Goal: Communication & Community: Ask a question

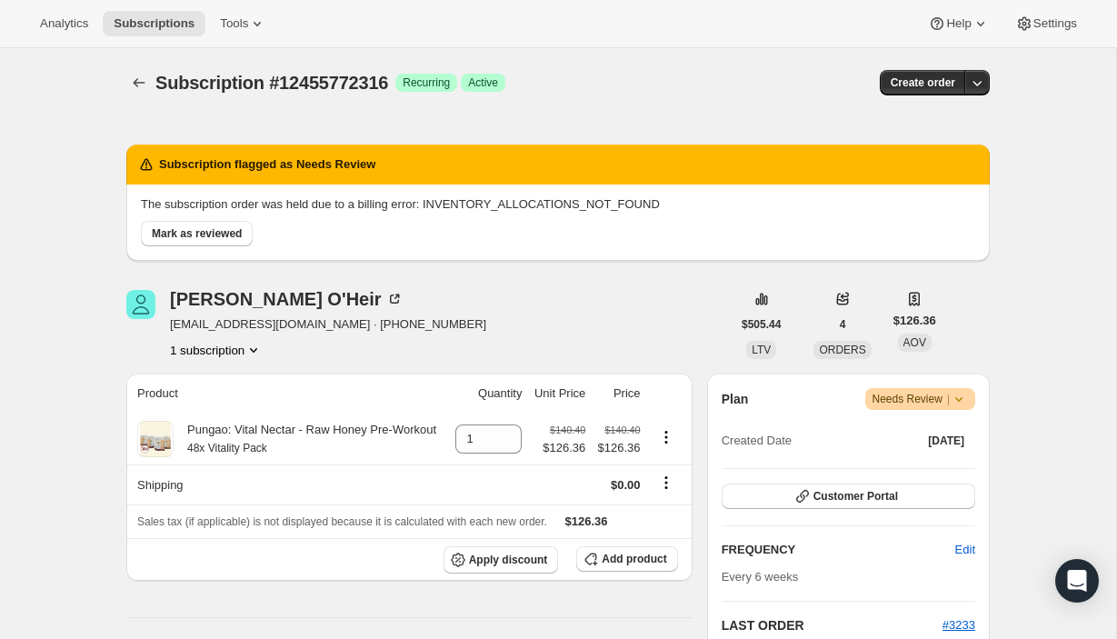
click at [966, 399] on icon at bounding box center [959, 399] width 18 height 18
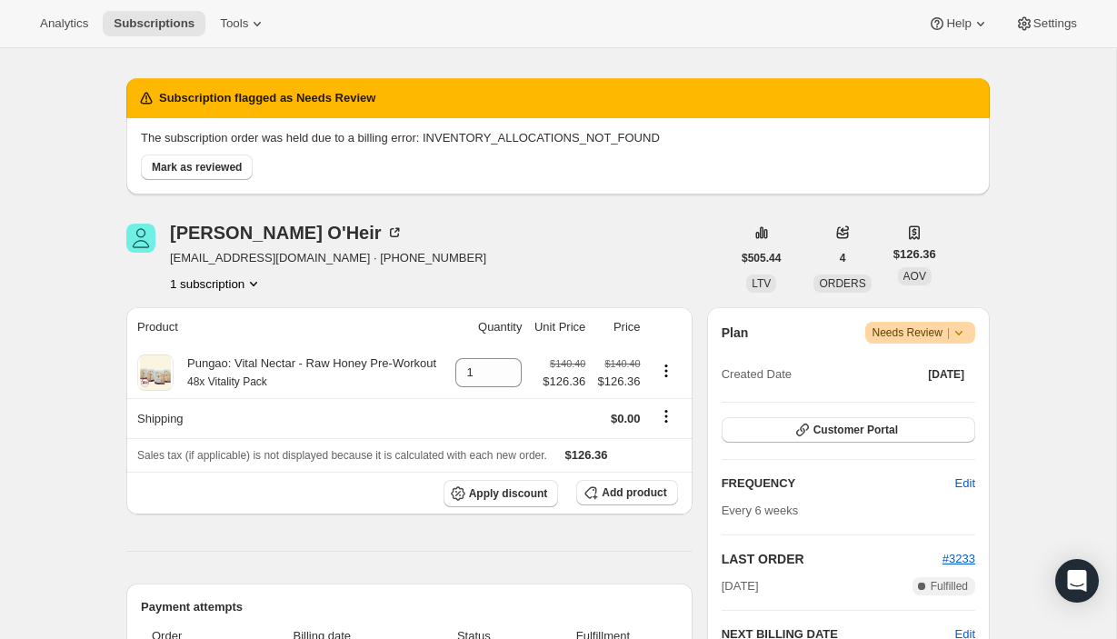
scroll to position [72, 0]
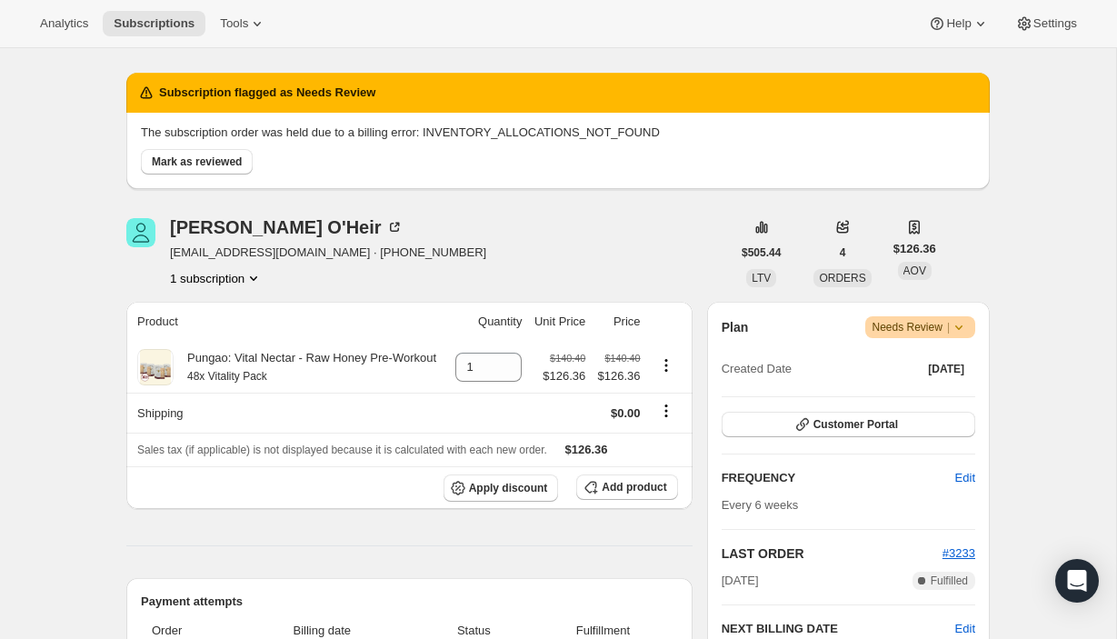
click at [953, 331] on icon at bounding box center [959, 327] width 18 height 18
click at [878, 326] on span "Needs Review |" at bounding box center [920, 327] width 96 height 18
click at [787, 306] on div "Plan Warning Needs Review | Created Date [DATE] Customer Portal FREQUENCY Edit …" at bounding box center [848, 537] width 283 height 470
click at [1040, 32] on button "Settings" at bounding box center [1046, 23] width 84 height 25
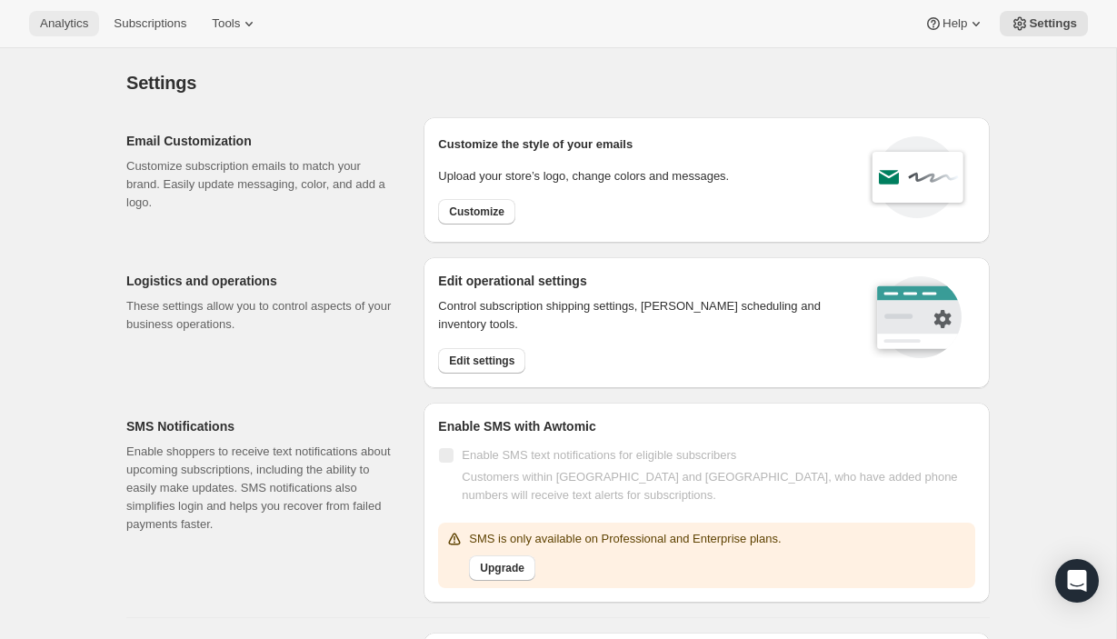
click at [67, 24] on span "Analytics" at bounding box center [64, 23] width 48 height 15
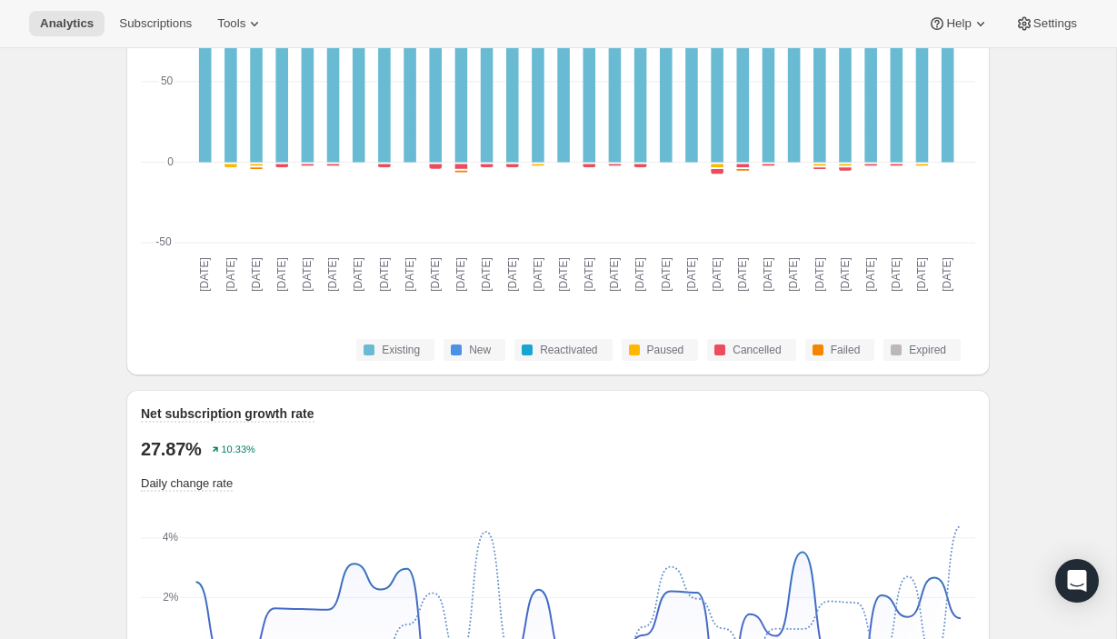
scroll to position [995, 0]
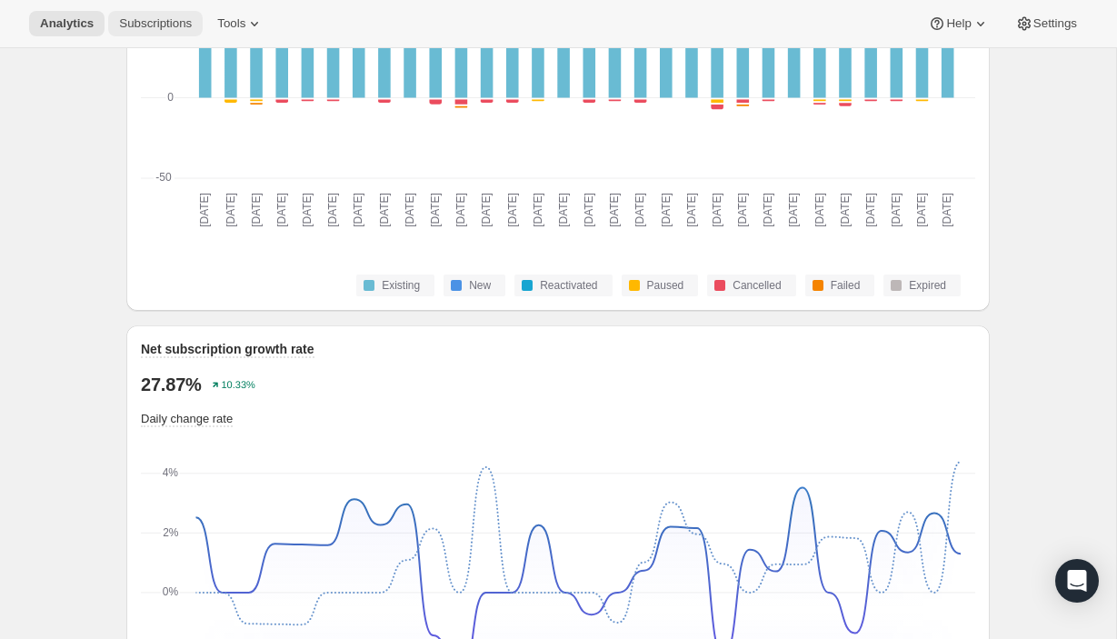
click at [153, 25] on span "Subscriptions" at bounding box center [155, 23] width 73 height 15
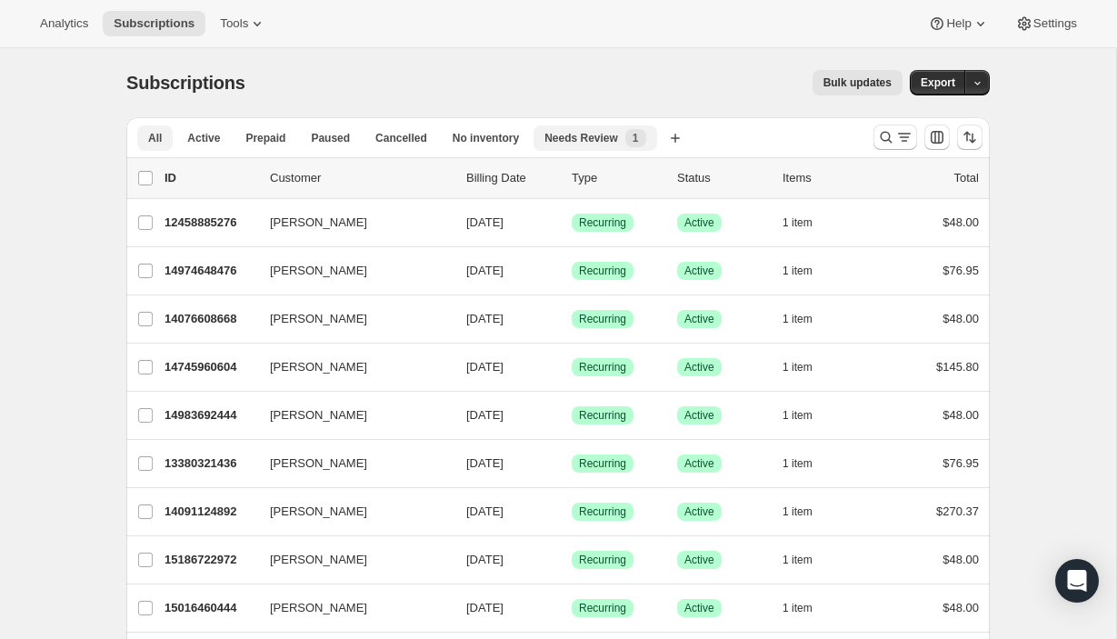
click at [600, 145] on div "Needs Review New 1" at bounding box center [594, 138] width 101 height 18
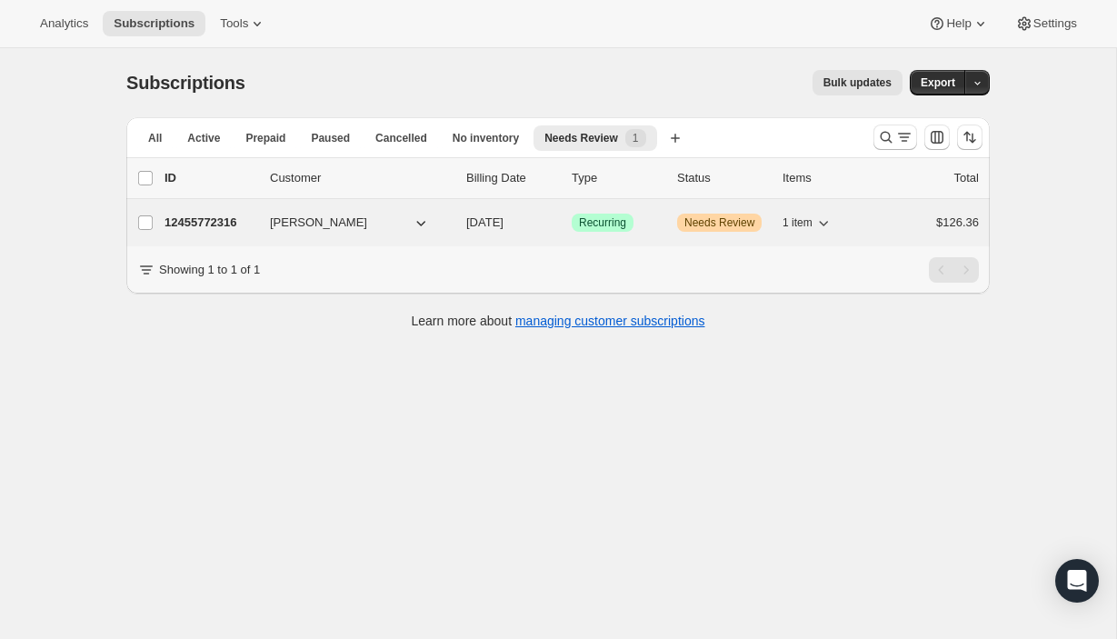
click at [304, 222] on span "[PERSON_NAME]" at bounding box center [318, 223] width 97 height 18
click at [202, 227] on p "12455772316" at bounding box center [209, 223] width 91 height 18
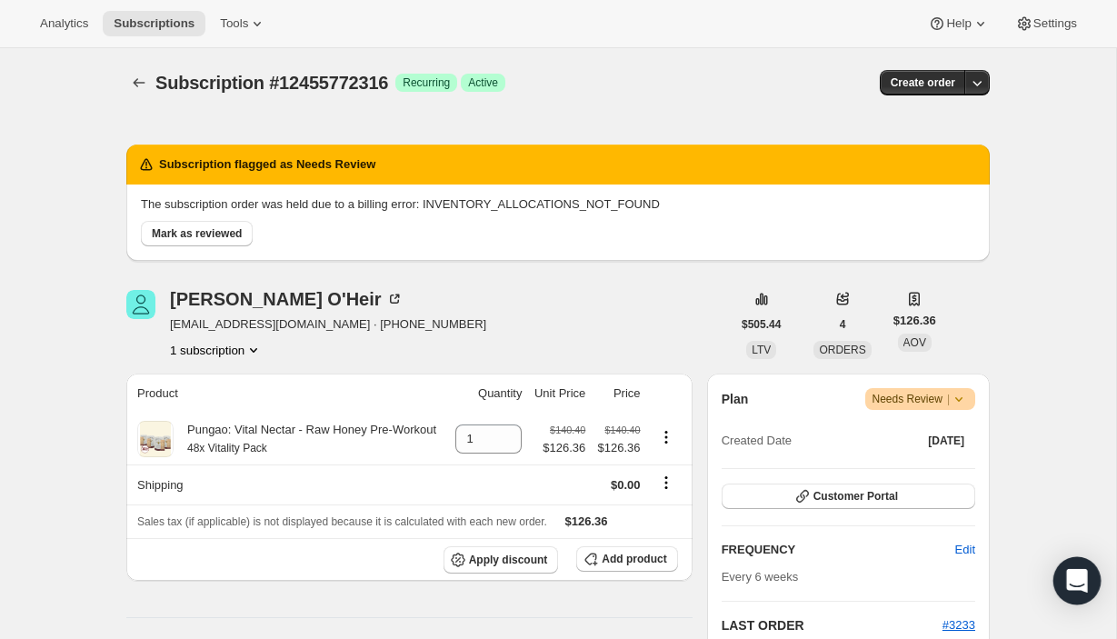
click at [1093, 580] on div "Open Intercom Messenger" at bounding box center [1077, 581] width 48 height 48
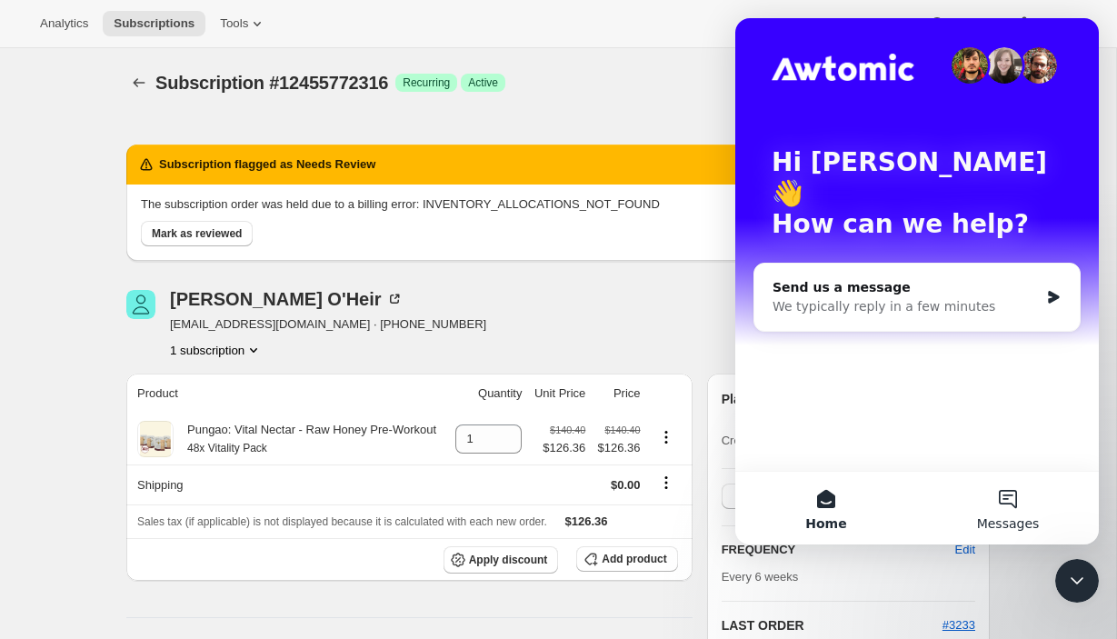
click at [1006, 496] on button "Messages" at bounding box center [1008, 508] width 182 height 73
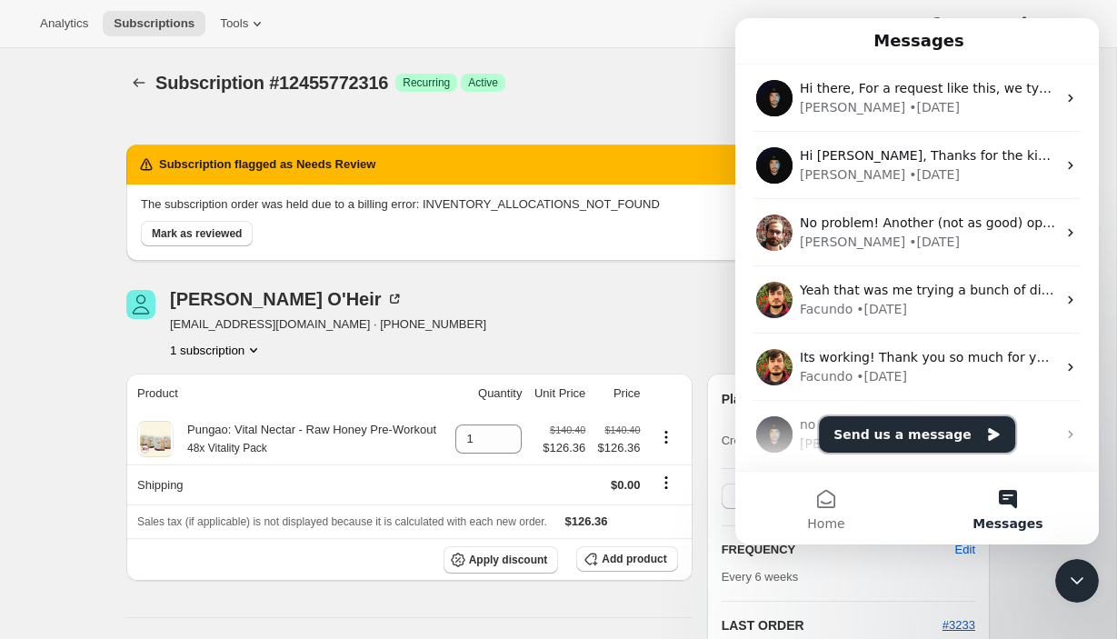
click at [888, 447] on button "Send us a message" at bounding box center [917, 434] width 196 height 36
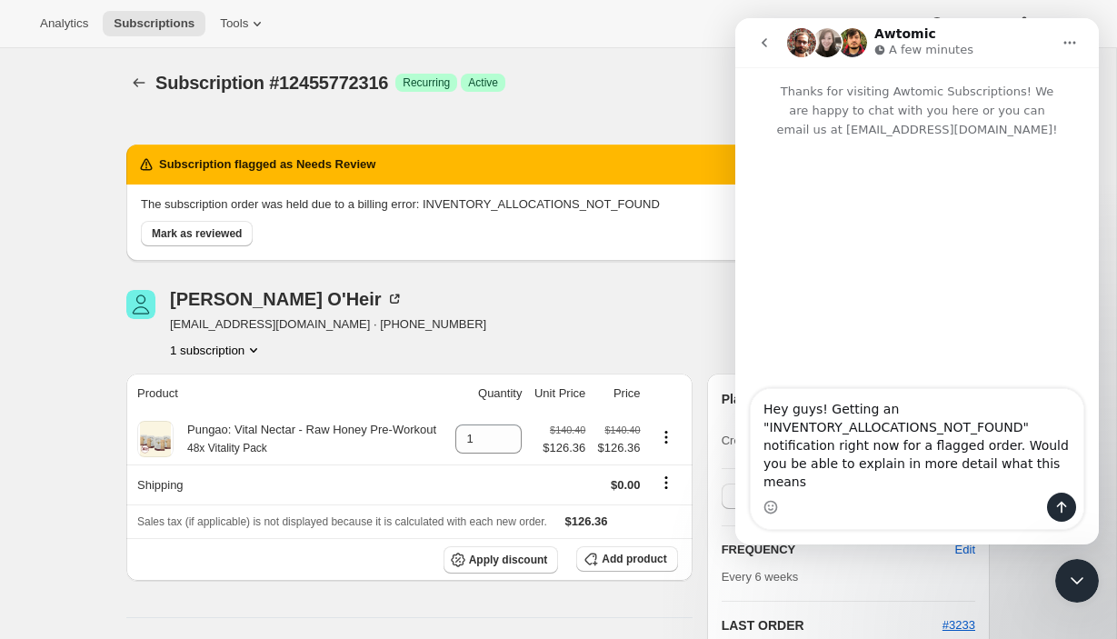
type textarea "Hey guys! Getting an "INVENTORY_ALLOCATIONS_NOT_FOUND" notification right now f…"
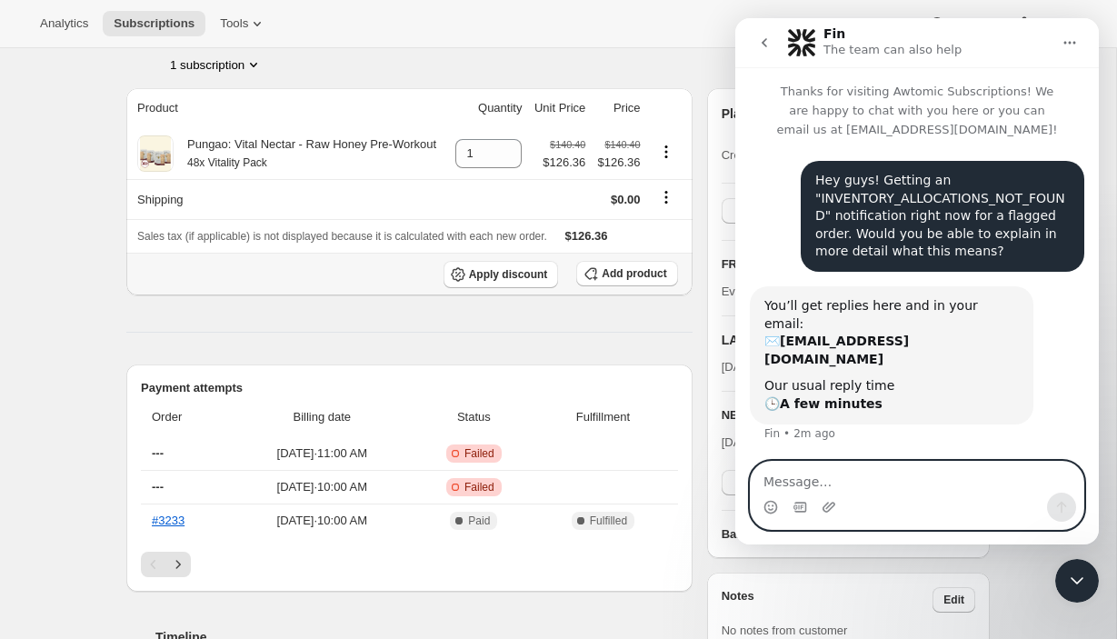
scroll to position [341, 0]
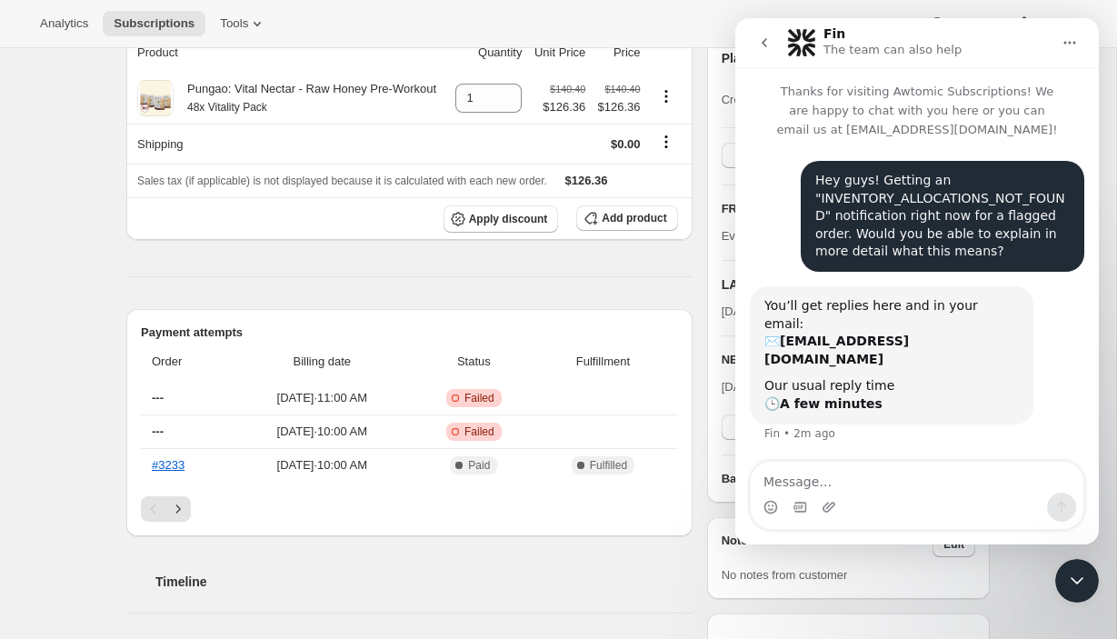
click at [1083, 581] on icon "Close Intercom Messenger" at bounding box center [1077, 581] width 22 height 22
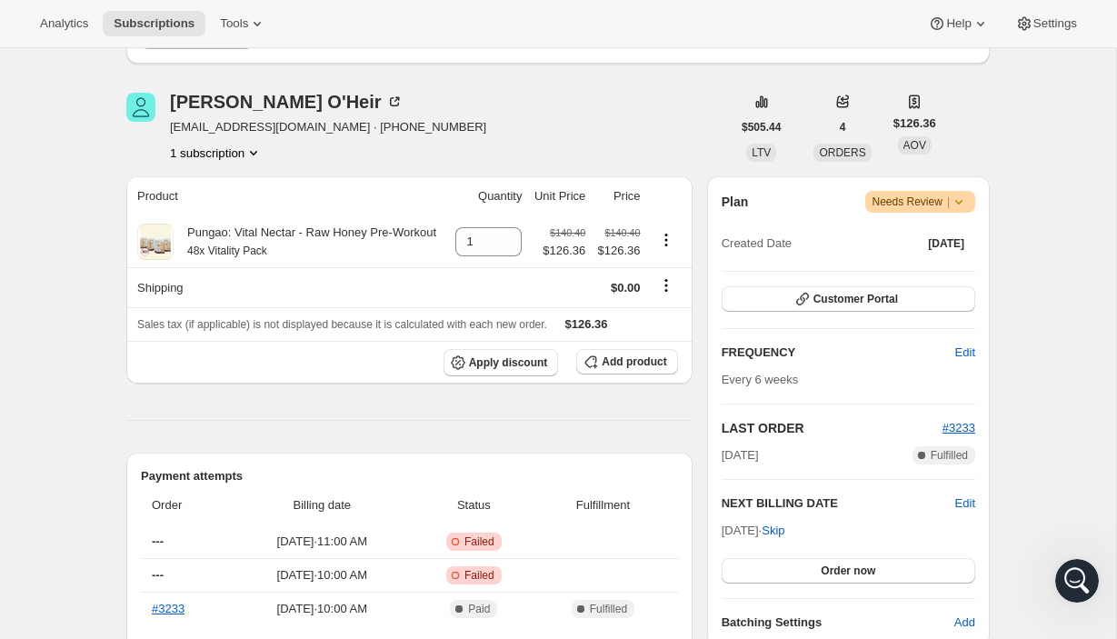
scroll to position [196, 0]
click at [966, 204] on icon at bounding box center [959, 203] width 18 height 18
click at [1032, 158] on div "Subscription #12455772316. This page is ready Subscription #12455772316 Success…" at bounding box center [558, 640] width 1116 height 1577
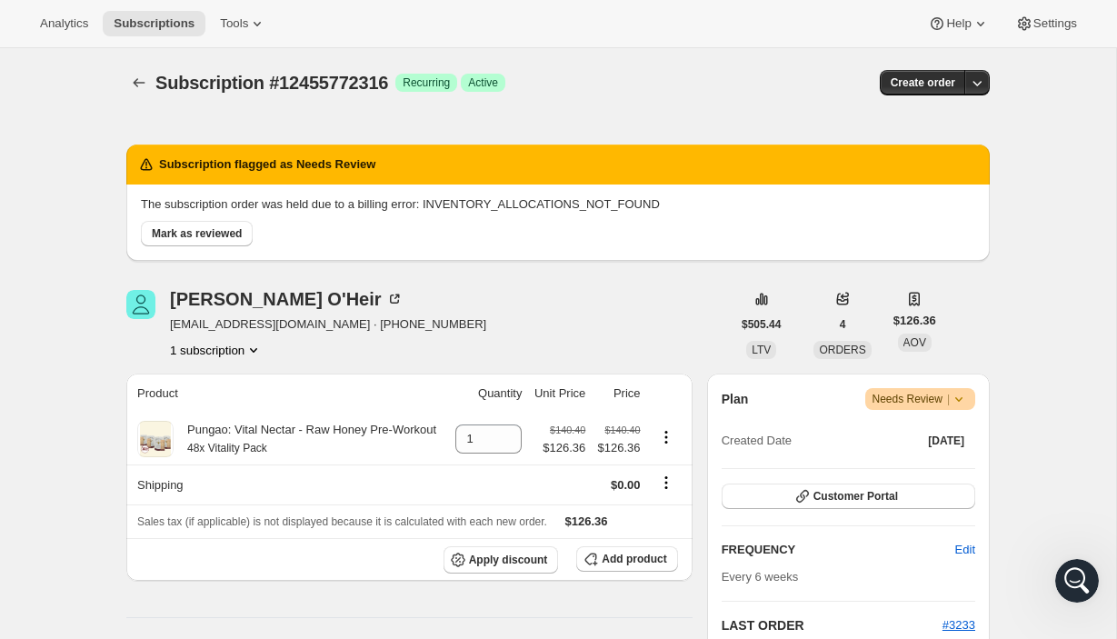
scroll to position [0, 0]
click at [568, 203] on p "The subscription order was held due to a billing error: INVENTORY_ALLOCATIONS_N…" at bounding box center [558, 204] width 834 height 18
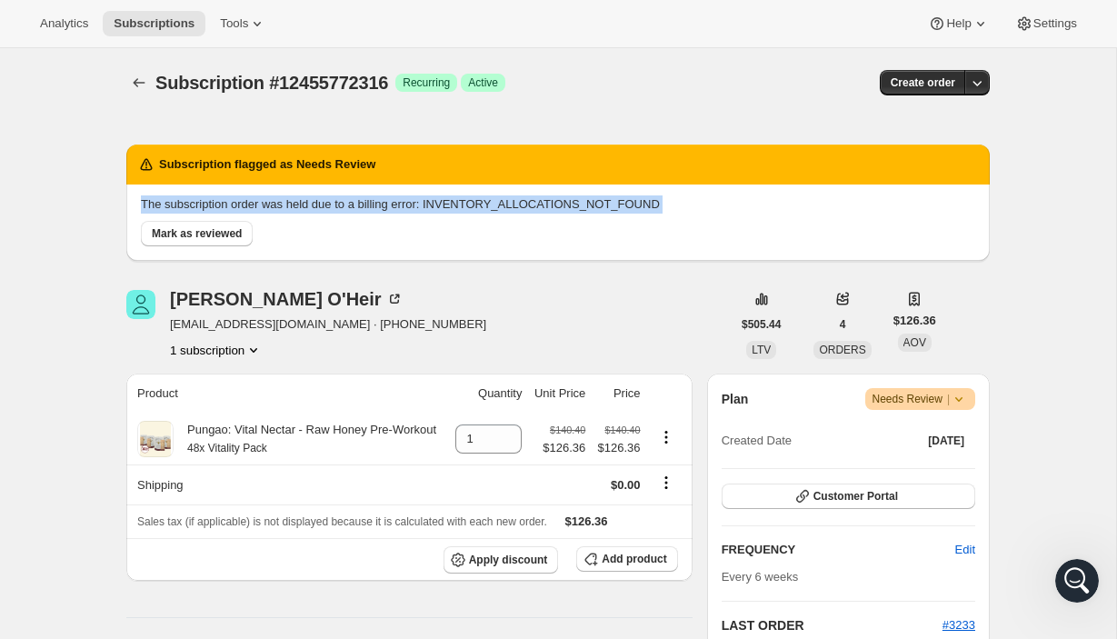
click at [568, 203] on p "The subscription order was held due to a billing error: INVENTORY_ALLOCATIONS_N…" at bounding box center [558, 204] width 834 height 18
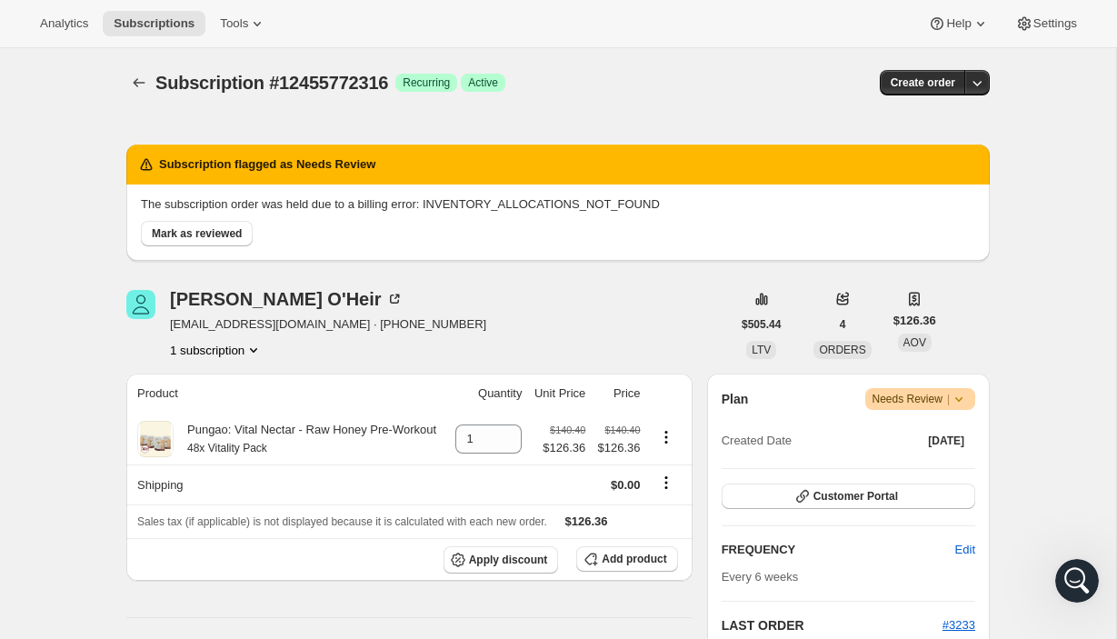
click at [568, 203] on p "The subscription order was held due to a billing error: INVENTORY_ALLOCATIONS_N…" at bounding box center [558, 204] width 834 height 18
click at [982, 81] on icon "button" at bounding box center [977, 83] width 18 height 18
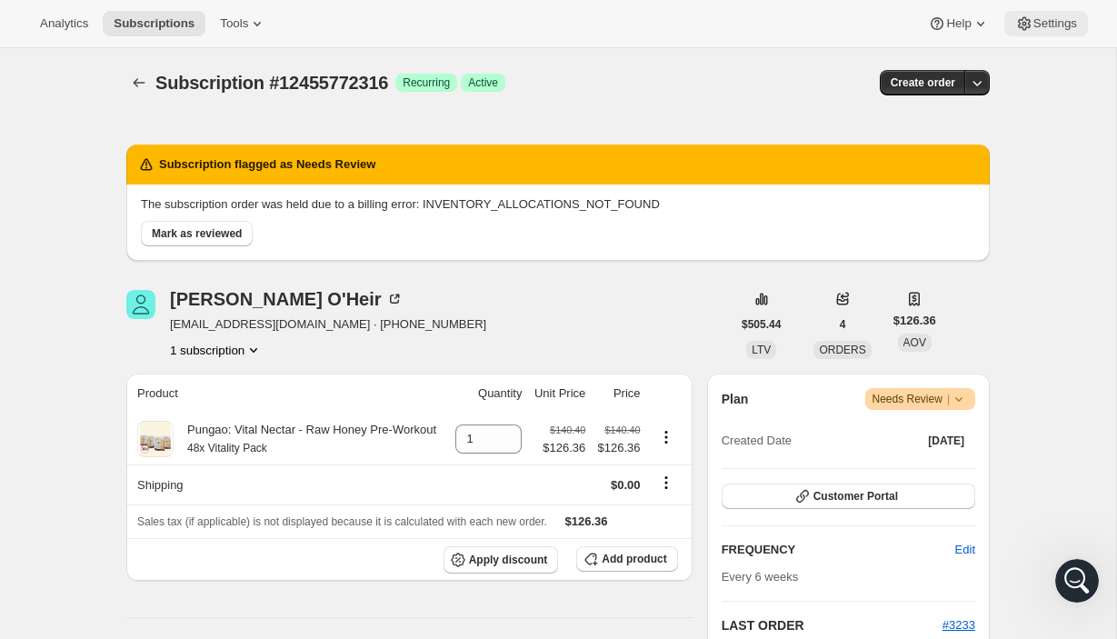
click at [1054, 26] on span "Settings" at bounding box center [1055, 23] width 44 height 15
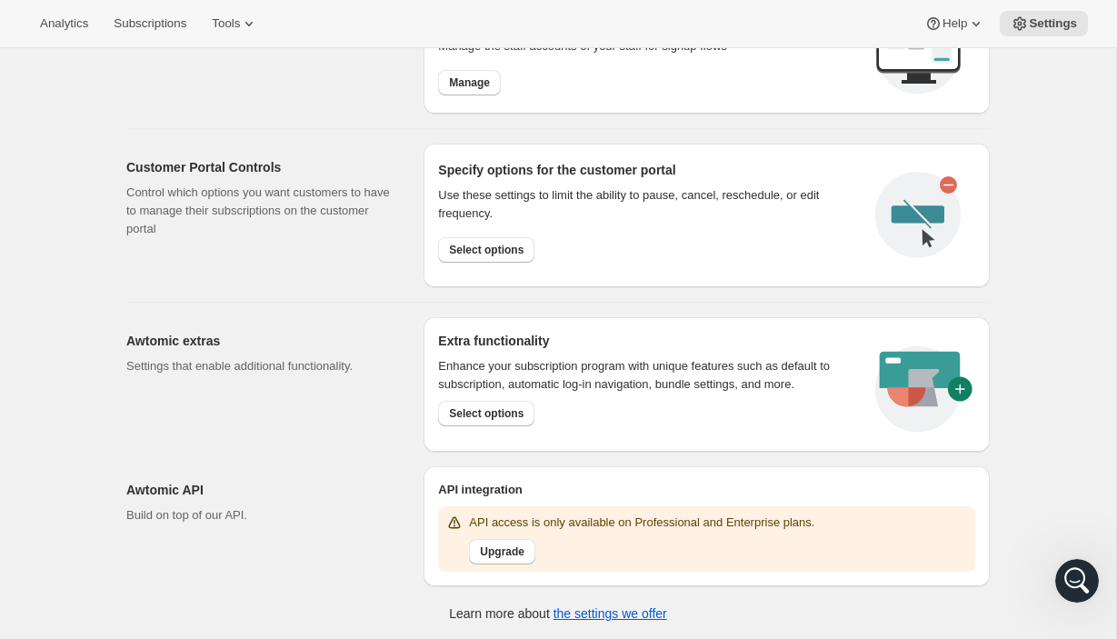
scroll to position [803, 0]
click at [1086, 587] on div "Open Intercom Messenger" at bounding box center [1077, 581] width 60 height 60
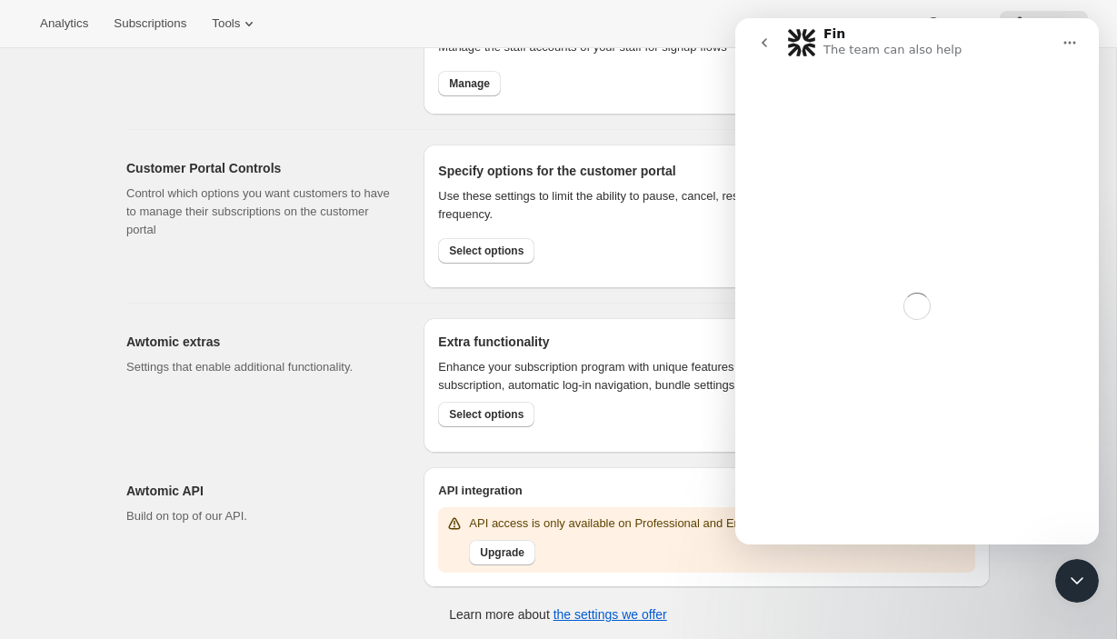
scroll to position [643, 0]
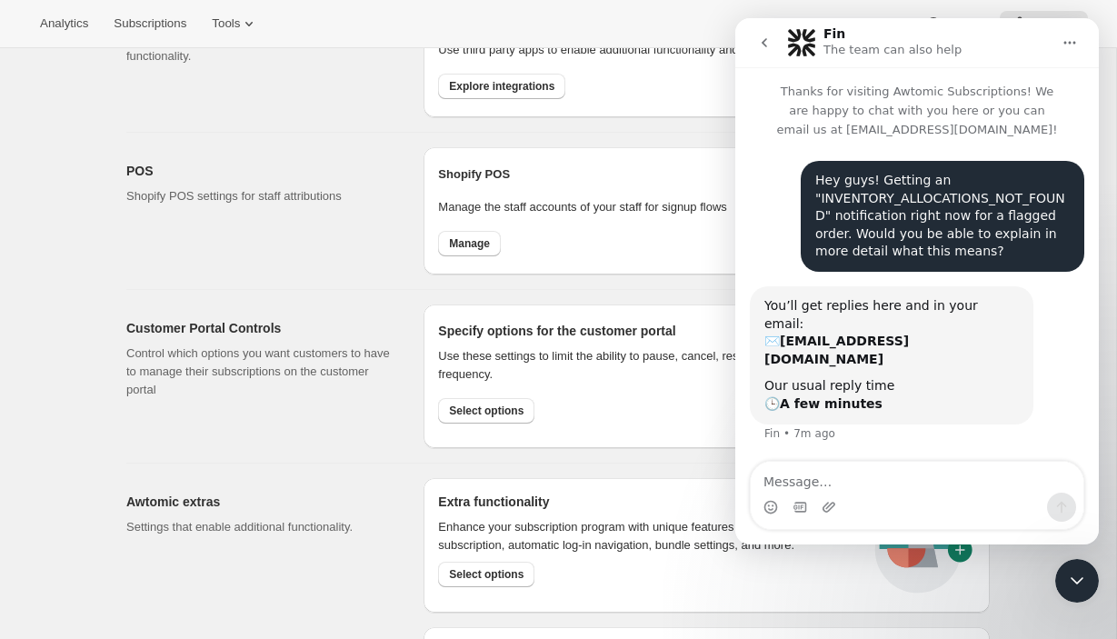
click at [1076, 582] on icon "Close Intercom Messenger" at bounding box center [1077, 580] width 13 height 7
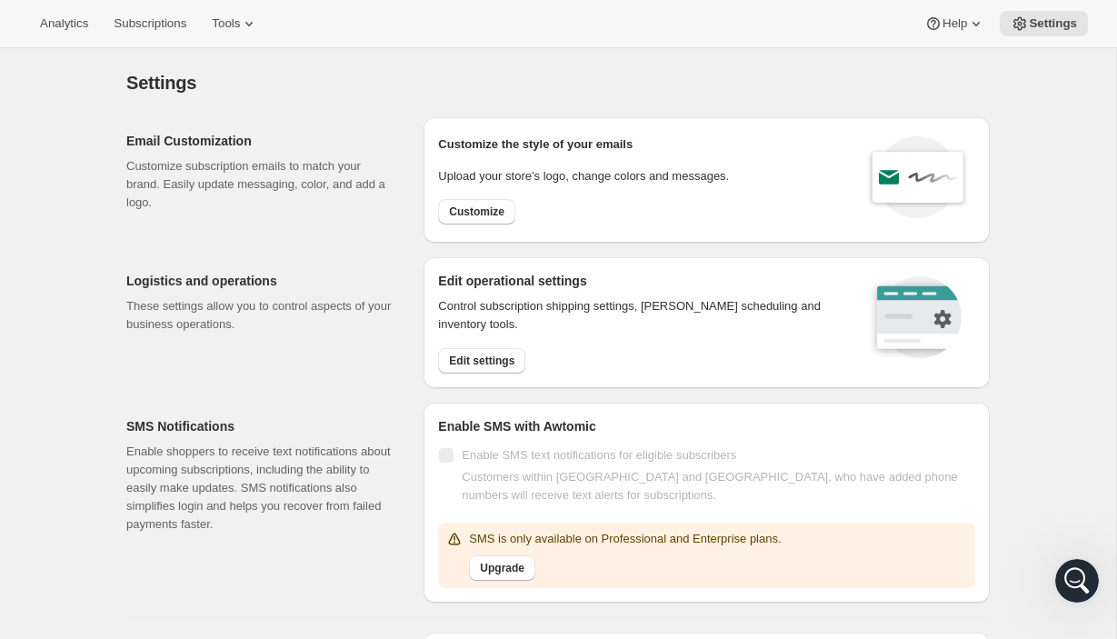
scroll to position [0, 0]
click at [497, 564] on span "Upgrade" at bounding box center [502, 568] width 45 height 15
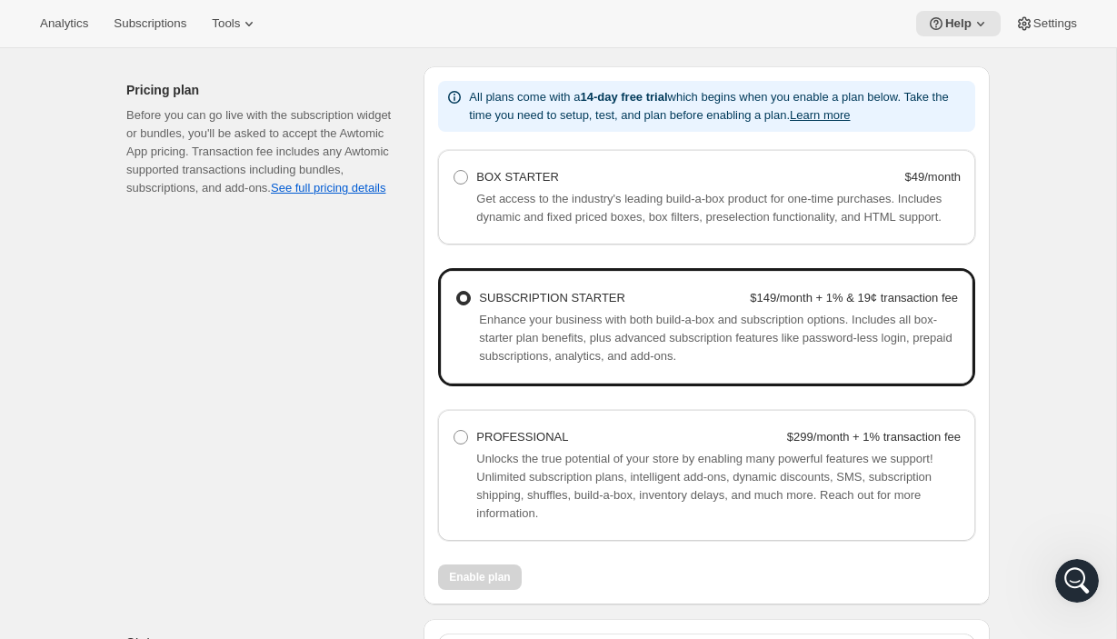
scroll to position [1156, 0]
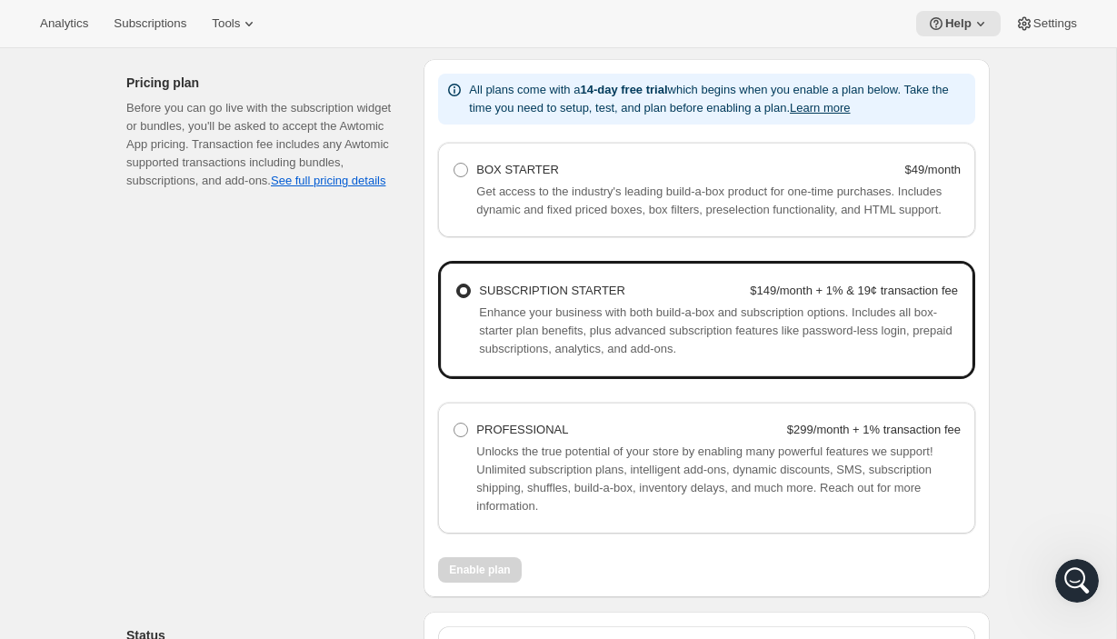
click at [1088, 596] on div "Open Intercom Messenger" at bounding box center [1077, 581] width 60 height 60
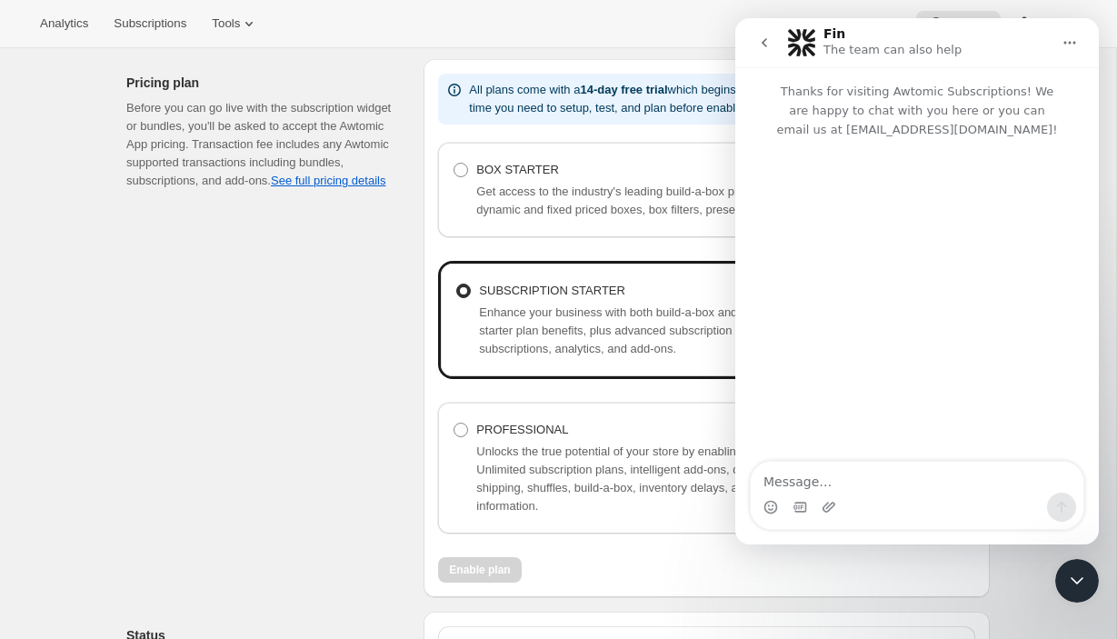
scroll to position [996, 0]
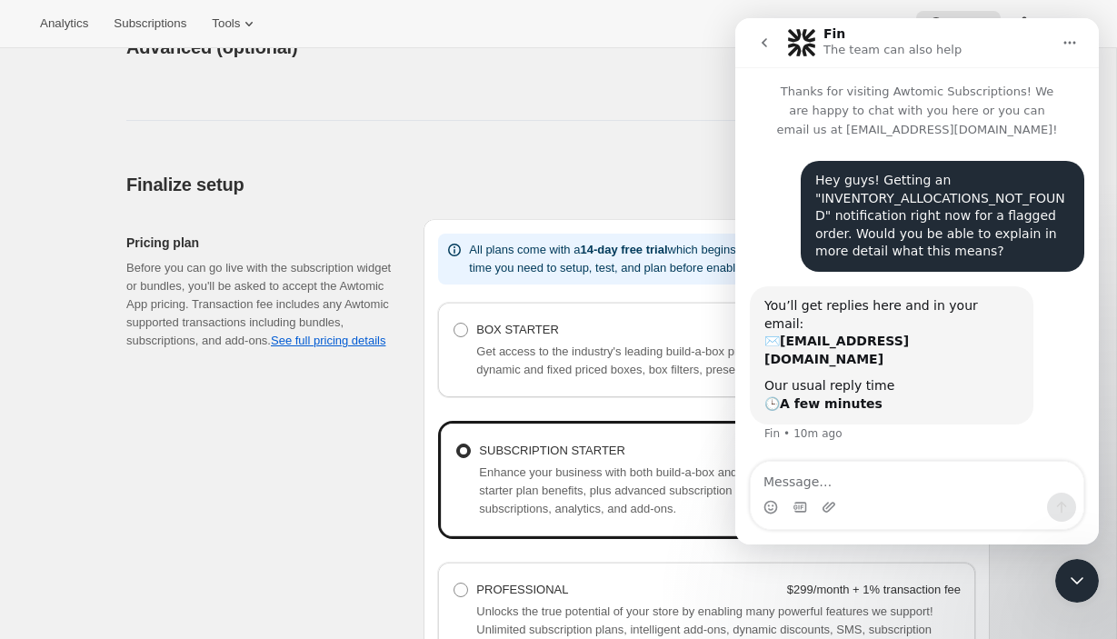
click at [1064, 589] on div "Close Intercom Messenger" at bounding box center [1077, 581] width 44 height 44
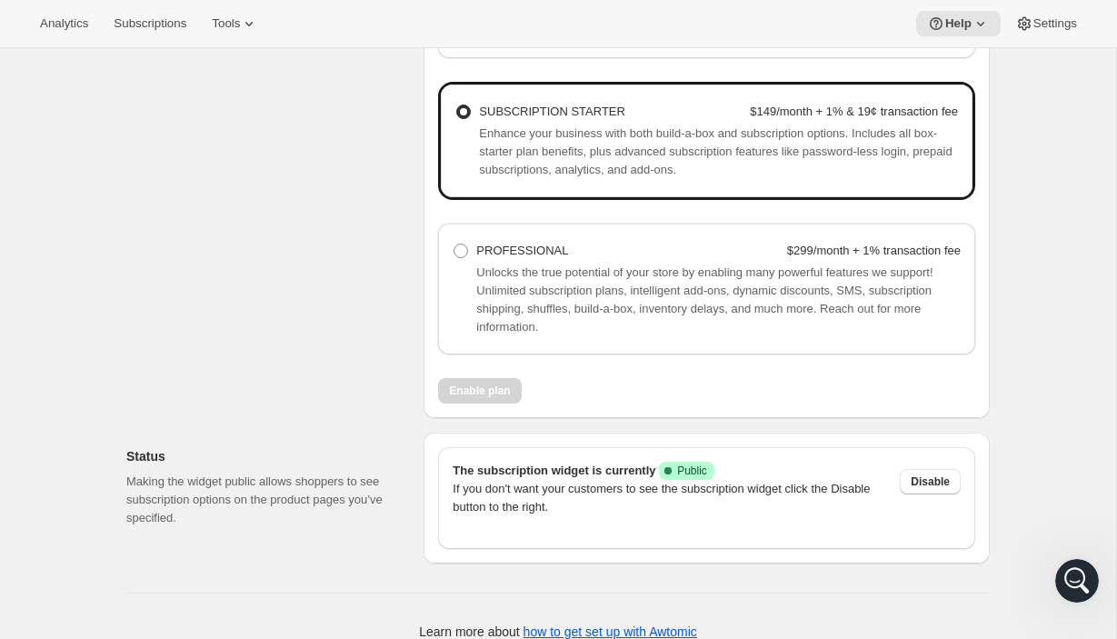
scroll to position [1336, 0]
click at [214, 273] on div "Pricing plan Before you can go live with the subscription widget or bundles, yo…" at bounding box center [267, 148] width 283 height 538
click at [1074, 576] on icon "Open Intercom Messenger" at bounding box center [1077, 581] width 30 height 30
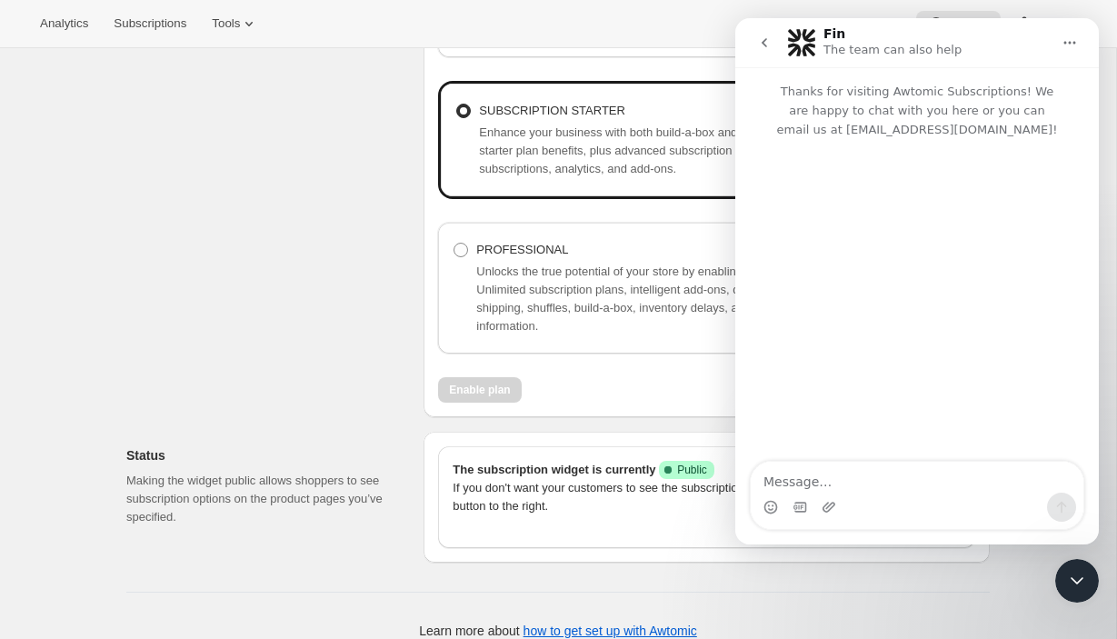
scroll to position [1176, 0]
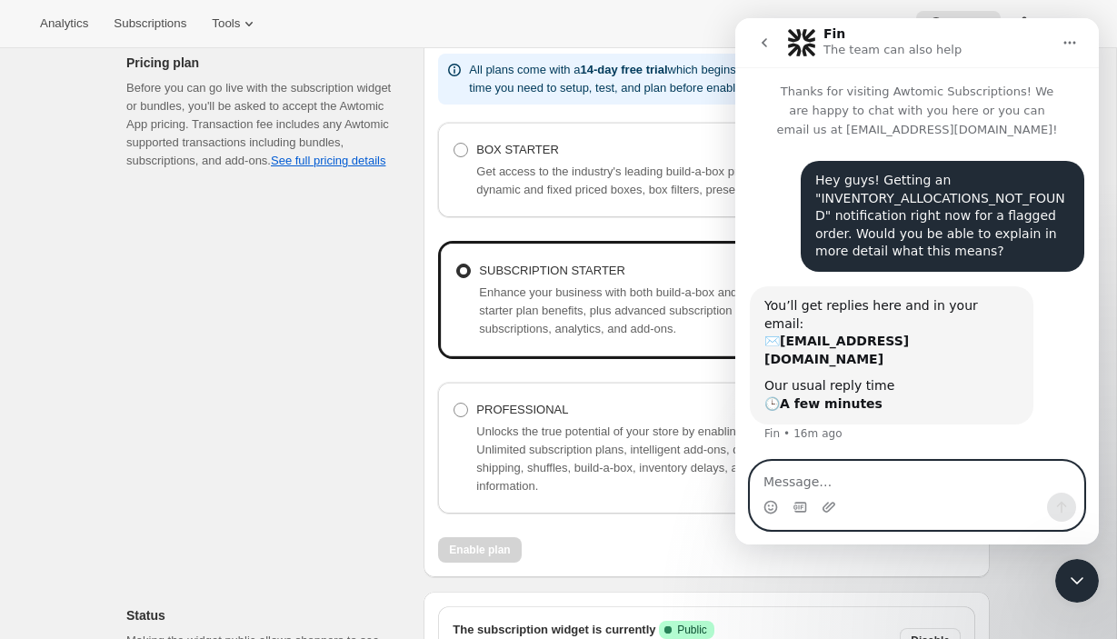
click at [882, 480] on textarea "Message…" at bounding box center [917, 477] width 333 height 31
type textarea "Thank you. Looking forward to it!"
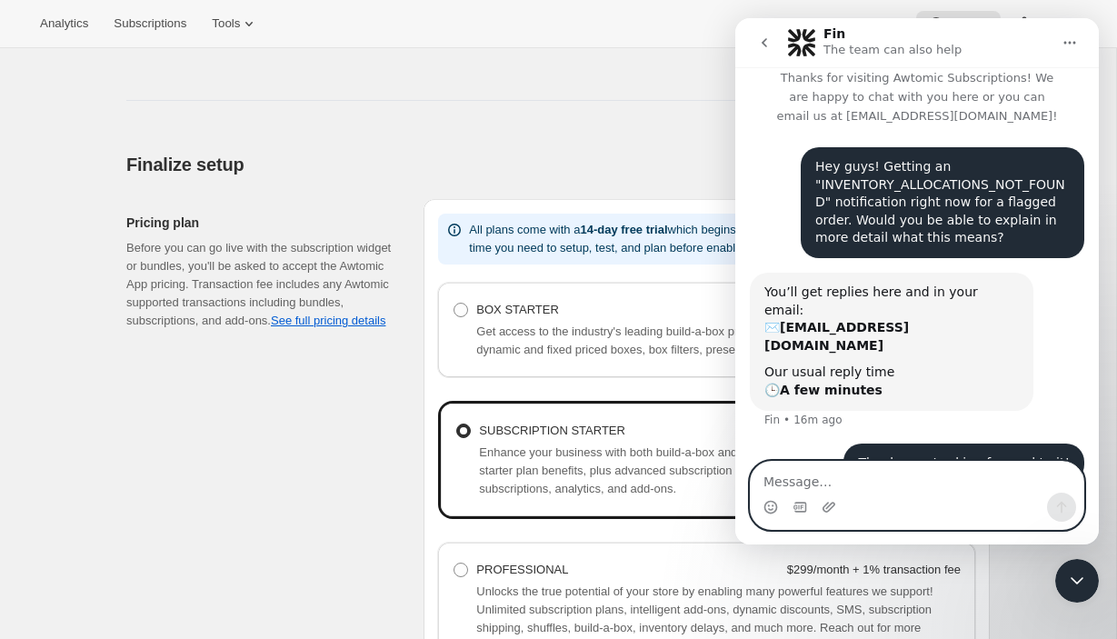
scroll to position [856, 0]
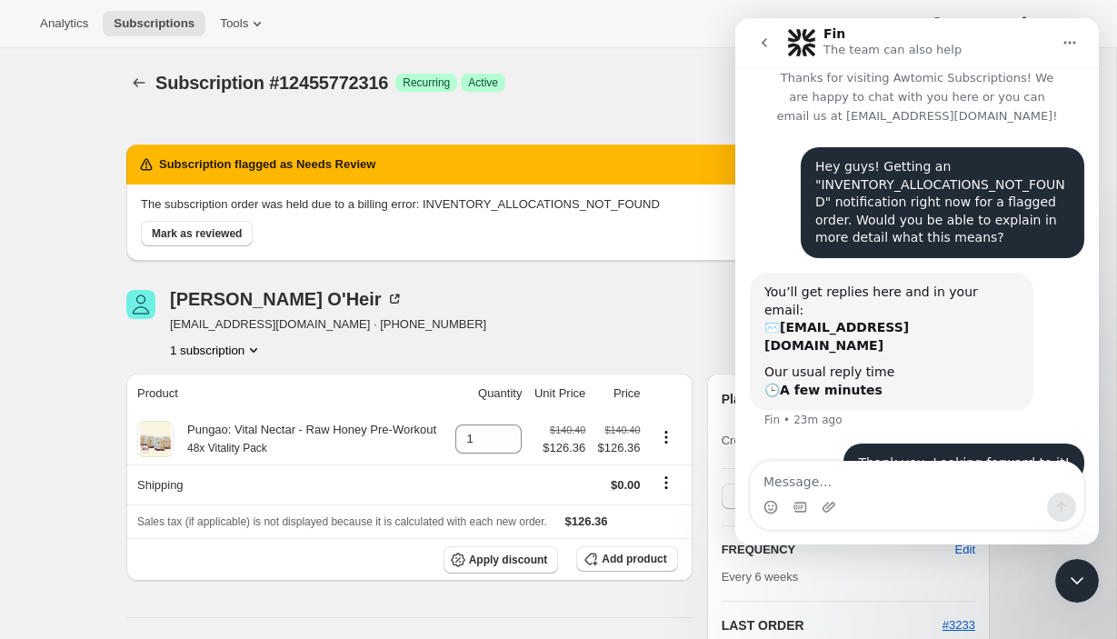
click at [862, 495] on div "Intercom messenger" at bounding box center [917, 507] width 333 height 29
click at [806, 486] on textarea "Message…" at bounding box center [917, 477] width 333 height 31
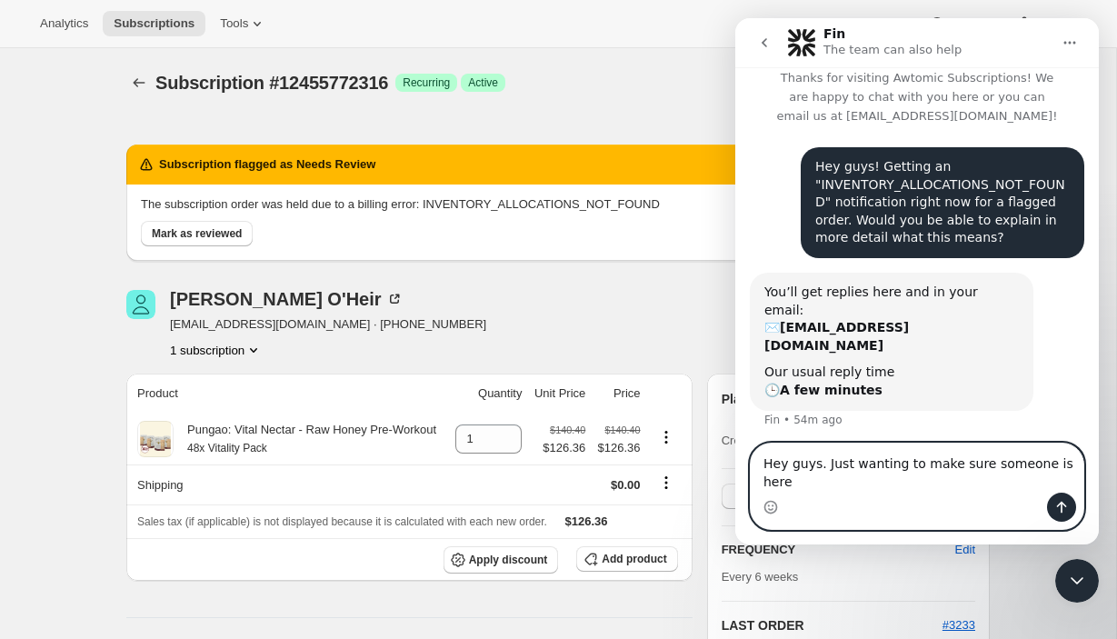
scroll to position [32, 0]
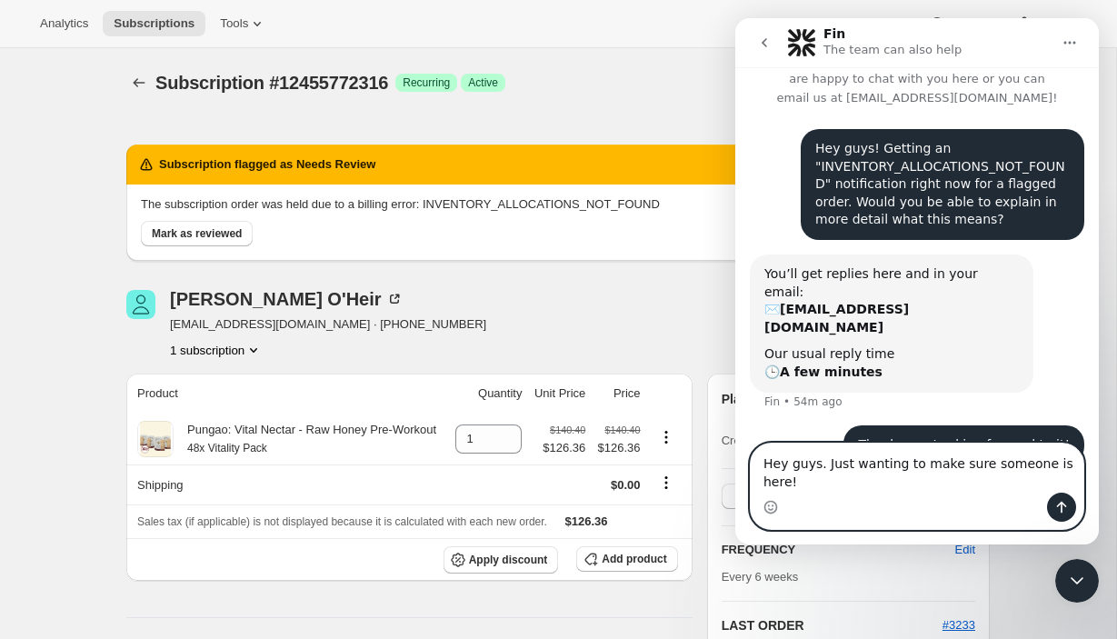
click at [809, 465] on textarea "Hey guys. Just wanting to make sure someone is here!" at bounding box center [917, 468] width 333 height 49
click at [875, 474] on textarea "Hey Awtomic team. Just wanting to make sure someone is here!" at bounding box center [917, 468] width 333 height 49
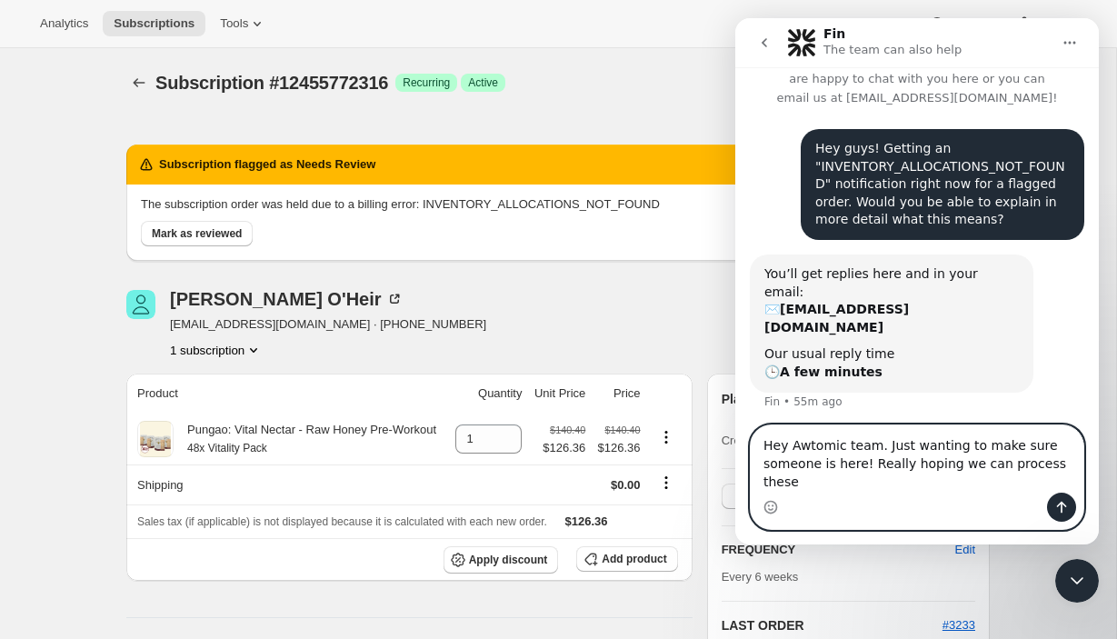
scroll to position [50, 0]
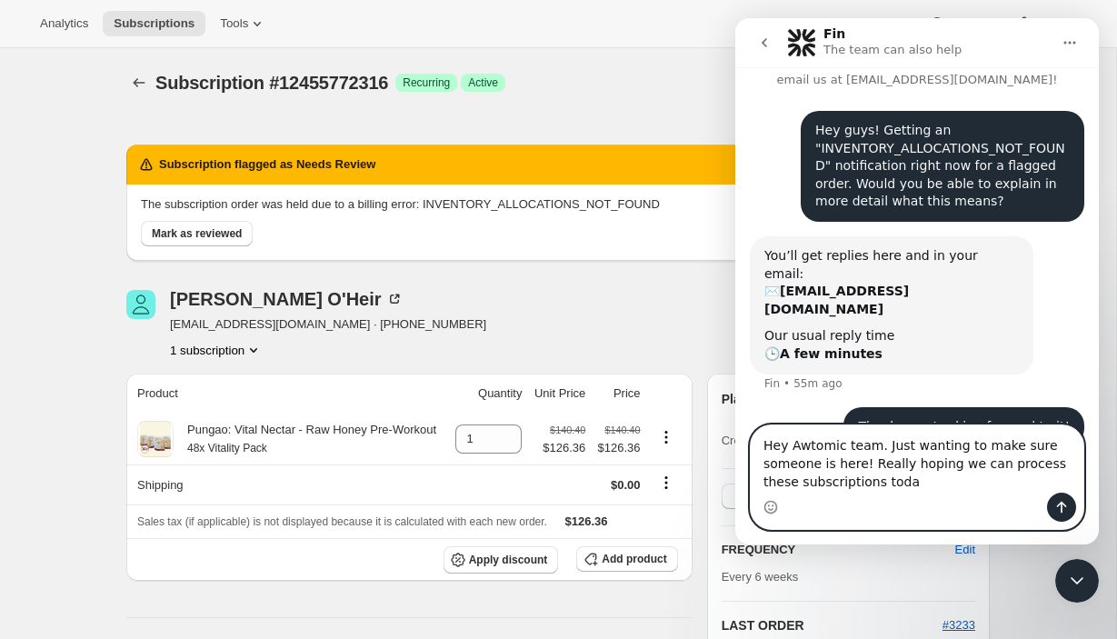
type textarea "Hey Awtomic team. Just wanting to make sure someone is here! Really hoping we c…"
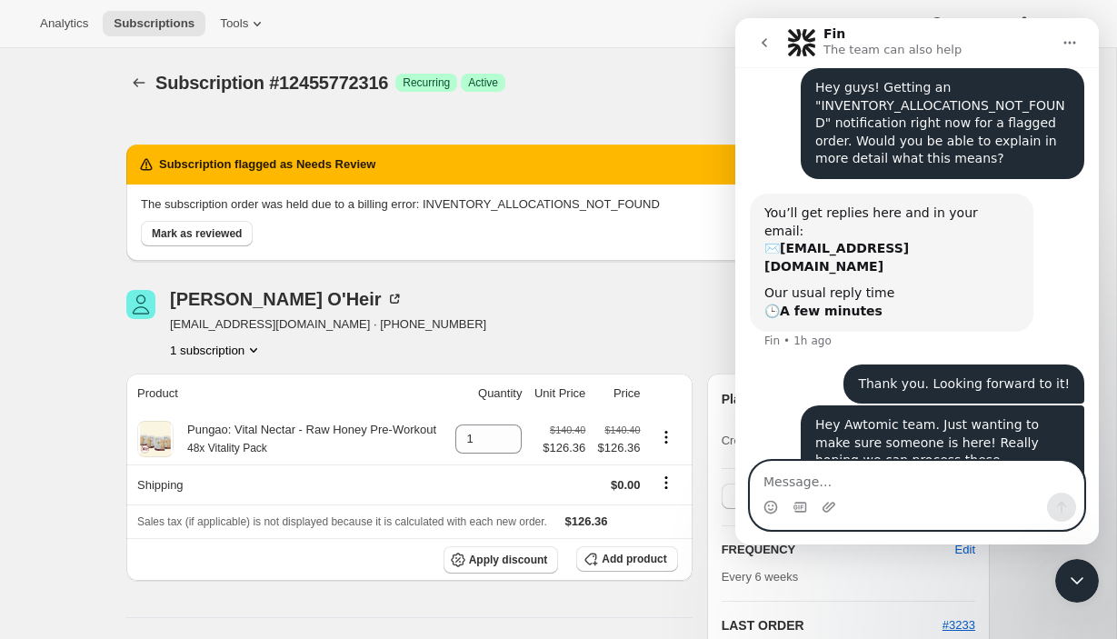
scroll to position [89, 0]
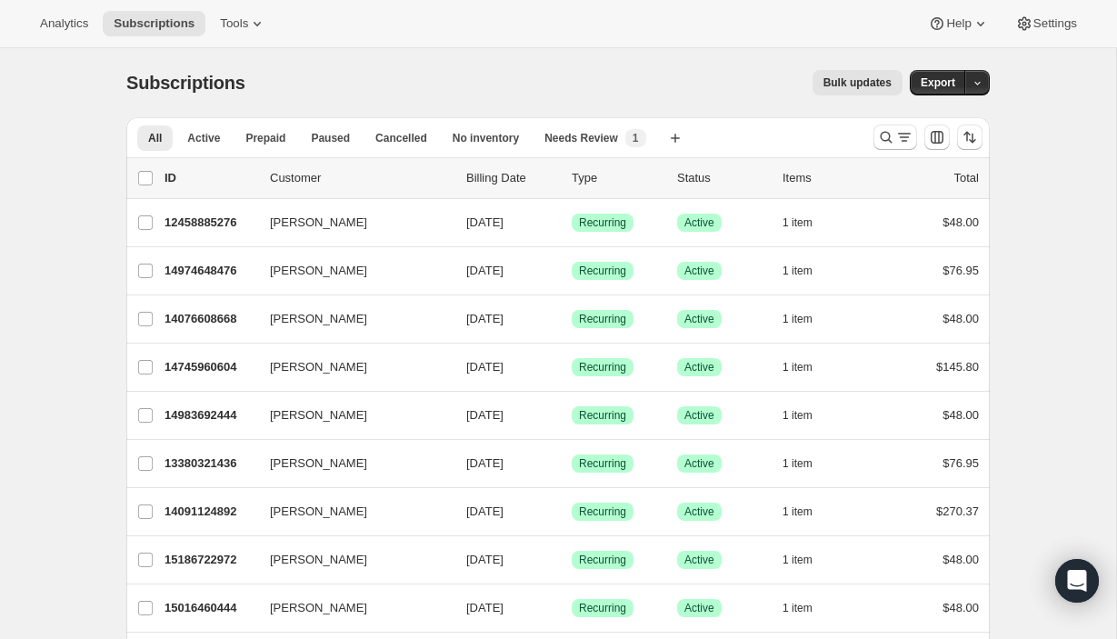
click at [216, 154] on div "All Active Prepaid Paused Cancelled No inventory Needs Review More views All Ac…" at bounding box center [492, 137] width 733 height 40
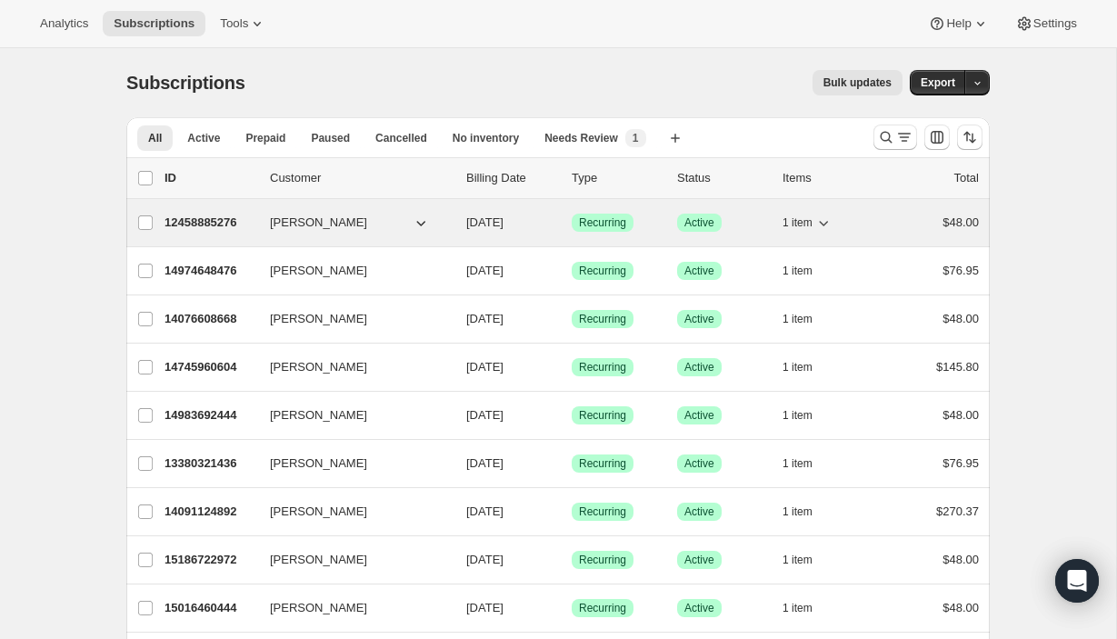
click at [215, 224] on p "12458885276" at bounding box center [209, 223] width 91 height 18
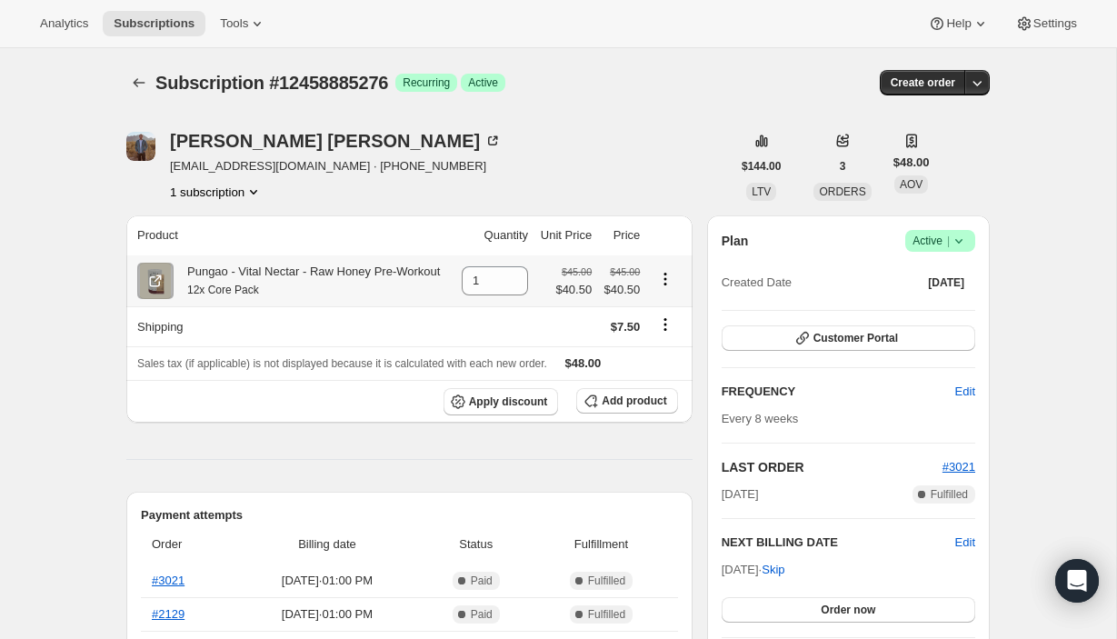
scroll to position [63, 0]
